Goal: Information Seeking & Learning: Learn about a topic

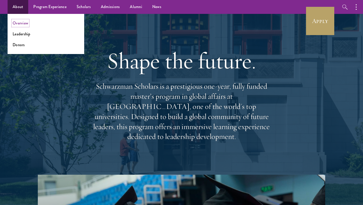
click at [25, 23] on link "Overview" at bounding box center [21, 23] width 16 height 6
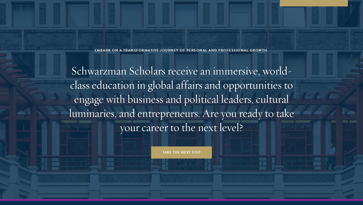
scroll to position [2097, 0]
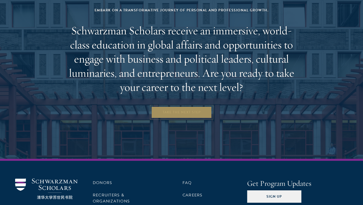
click at [172, 106] on link "Take the Next Step" at bounding box center [181, 112] width 61 height 12
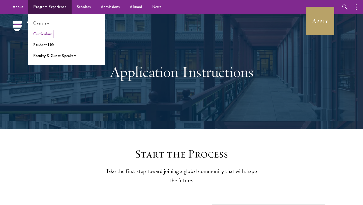
click at [45, 35] on link "Curriculum" at bounding box center [42, 34] width 19 height 6
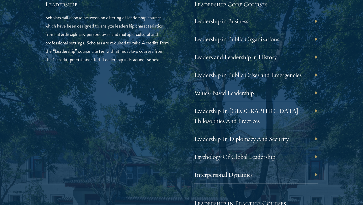
scroll to position [861, 0]
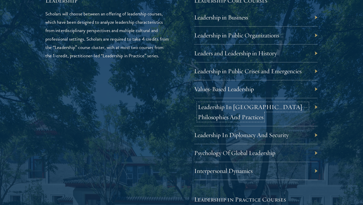
click at [266, 105] on link "Leadership In China – Philosophies And Practices" at bounding box center [253, 112] width 110 height 18
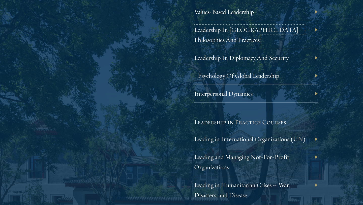
scroll to position [939, 0]
click at [226, 78] on link "Psychology Of Global Leadership" at bounding box center [238, 75] width 81 height 8
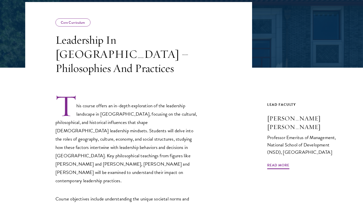
scroll to position [89, 0]
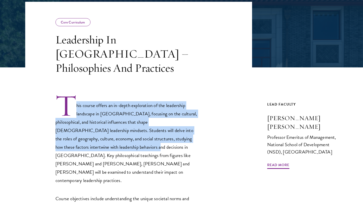
drag, startPoint x: 92, startPoint y: 141, endPoint x: 76, endPoint y: 100, distance: 44.1
click at [76, 100] on p "This course offers an in-depth exploration of the leadership landscape in China…" at bounding box center [128, 139] width 144 height 91
copy p "his course offers an in-depth exploration of the leadership landscape in China,…"
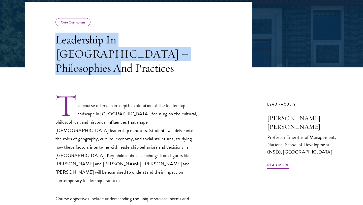
drag, startPoint x: 192, startPoint y: 53, endPoint x: 47, endPoint y: 39, distance: 145.3
click at [47, 39] on header "Core Curriculum Leadership In China – Philosophies And Practices" at bounding box center [138, 38] width 227 height 73
copy h3 "Leadership In China – Philosophies And Practices"
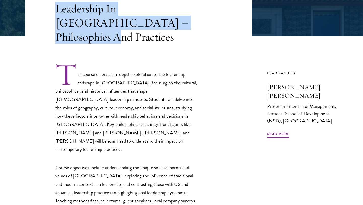
scroll to position [121, 0]
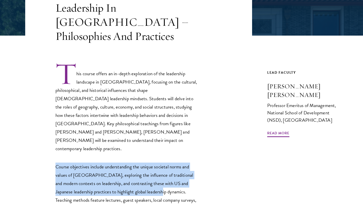
drag, startPoint x: 49, startPoint y: 141, endPoint x: 148, endPoint y: 170, distance: 103.4
click at [148, 170] on div "This course offers an in-depth exploration of the leadership landscape in China…" at bounding box center [138, 171] width 227 height 218
copy p "Course objectives include understanding the unique societal norms and values of…"
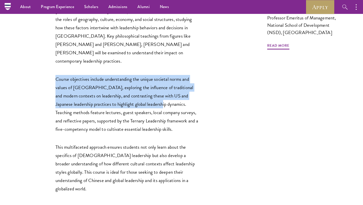
scroll to position [208, 0]
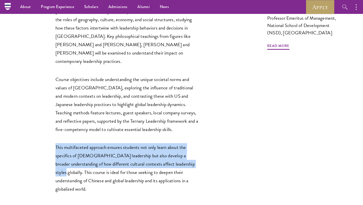
drag, startPoint x: 176, startPoint y: 141, endPoint x: 51, endPoint y: 124, distance: 126.3
click at [51, 124] on div "This course offers an in-depth exploration of the leadership landscape in China…" at bounding box center [138, 84] width 227 height 218
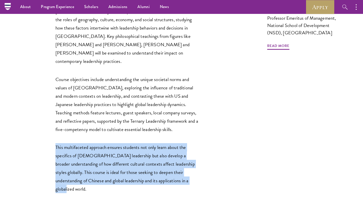
drag, startPoint x: 176, startPoint y: 155, endPoint x: 54, endPoint y: 123, distance: 126.8
click at [54, 123] on div "This course offers an in-depth exploration of the leadership landscape in China…" at bounding box center [138, 84] width 227 height 218
copy p "This multifaceted approach ensures students not only learn about the specifics …"
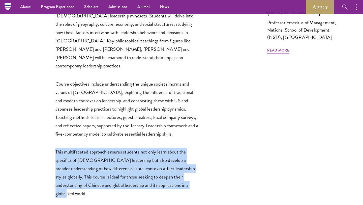
scroll to position [202, 0]
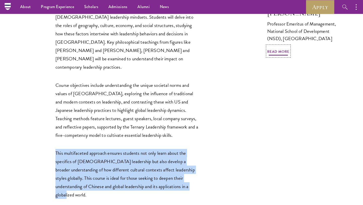
click at [284, 48] on span "Read More" at bounding box center [279, 52] width 22 height 8
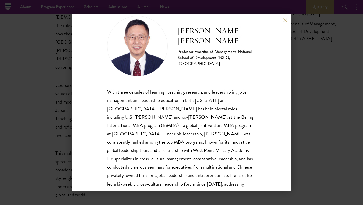
scroll to position [20, 0]
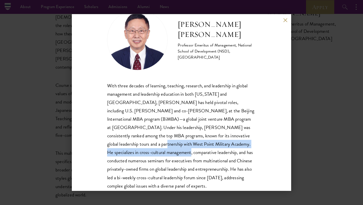
drag, startPoint x: 220, startPoint y: 136, endPoint x: 248, endPoint y: 145, distance: 29.1
click at [248, 145] on p "With three decades of learning, teaching, research, and leadership in global ma…" at bounding box center [181, 136] width 149 height 109
copy p "He specializes in cross-cultural management, comparative leadership, and has co…"
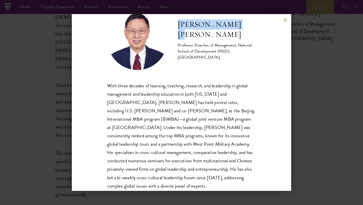
drag, startPoint x: 178, startPoint y: 30, endPoint x: 250, endPoint y: 30, distance: 72.2
click at [250, 30] on div "John Zhuang Yang Professor Emeritus of Management, National School of Developme…" at bounding box center [181, 40] width 149 height 61
copy h2 "John Zhuang Yang"
click at [253, 42] on div "Professor Emeritus of Management, National School of Development (NSD), Peking …" at bounding box center [217, 51] width 78 height 18
click at [284, 20] on button at bounding box center [285, 20] width 4 height 4
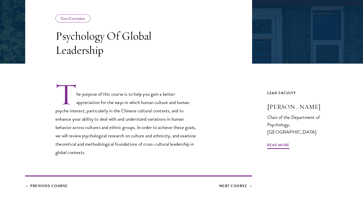
scroll to position [95, 0]
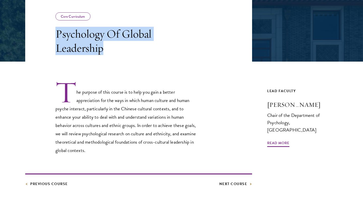
drag, startPoint x: 110, startPoint y: 56, endPoint x: 51, endPoint y: 34, distance: 62.7
click at [51, 34] on header "Core Curriculum Psychology Of Global Leadership" at bounding box center [138, 29] width 227 height 66
copy h3 "Psychology Of Global Leadership"
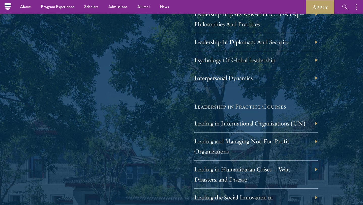
scroll to position [954, 0]
click at [232, 121] on link "Leading in International Organizations (UN)" at bounding box center [254, 124] width 112 height 8
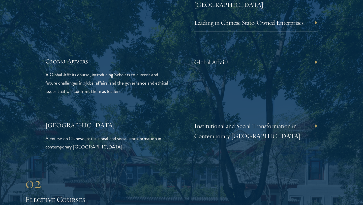
scroll to position [1159, 0]
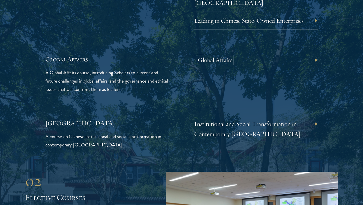
click at [215, 56] on link "Global Affairs" at bounding box center [215, 60] width 34 height 8
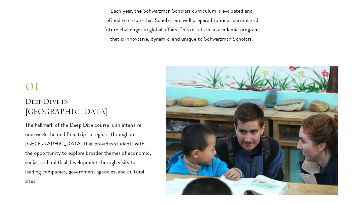
scroll to position [1967, 0]
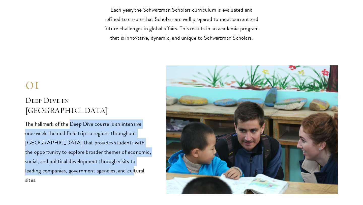
drag, startPoint x: 69, startPoint y: 102, endPoint x: 117, endPoint y: 155, distance: 71.5
click at [117, 155] on div "01 Deep Dive in China 01 Deep Dive in China The hallmark of the Deep Dive cours…" at bounding box center [181, 129] width 313 height 129
copy p "Deep Dive course is an intensive one-week themed field trip to regions througho…"
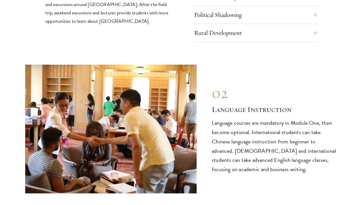
scroll to position [2217, 0]
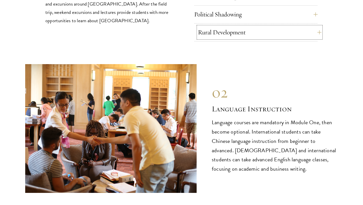
click at [239, 26] on button "Rural Development" at bounding box center [260, 32] width 124 height 12
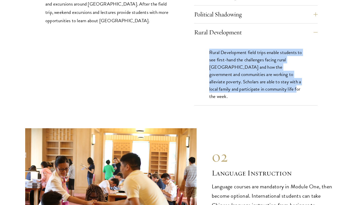
drag, startPoint x: 272, startPoint y: 69, endPoint x: 207, endPoint y: 32, distance: 74.0
click at [207, 41] on div "Rural Development field trips enable students to see first-hand the challenges …" at bounding box center [256, 76] width 124 height 71
copy p "Rural Development field trips enable students to see first-hand the challenges …"
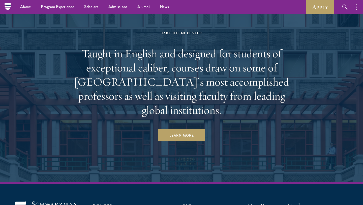
scroll to position [3029, 0]
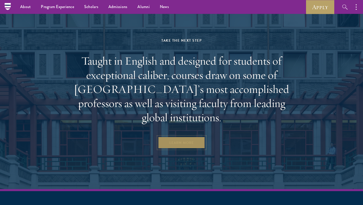
click at [175, 137] on link "Learn More" at bounding box center [181, 143] width 47 height 12
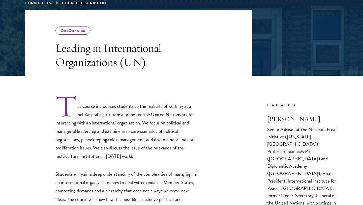
scroll to position [82, 0]
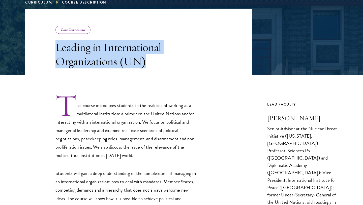
drag, startPoint x: 158, startPoint y: 59, endPoint x: 53, endPoint y: 50, distance: 105.1
click at [53, 50] on header "Core Curriculum Leading in International Organizations (UN)" at bounding box center [138, 42] width 227 height 66
copy h3 "Leading in International Organizations (UN)"
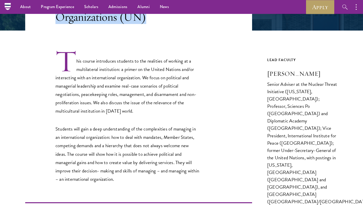
scroll to position [108, 0]
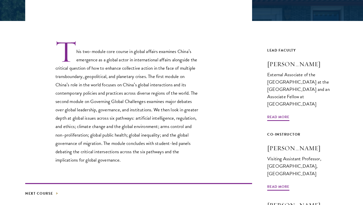
scroll to position [144, 0]
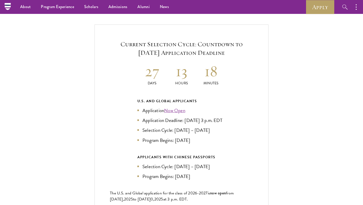
scroll to position [1070, 0]
